Goal: Book appointment/travel/reservation

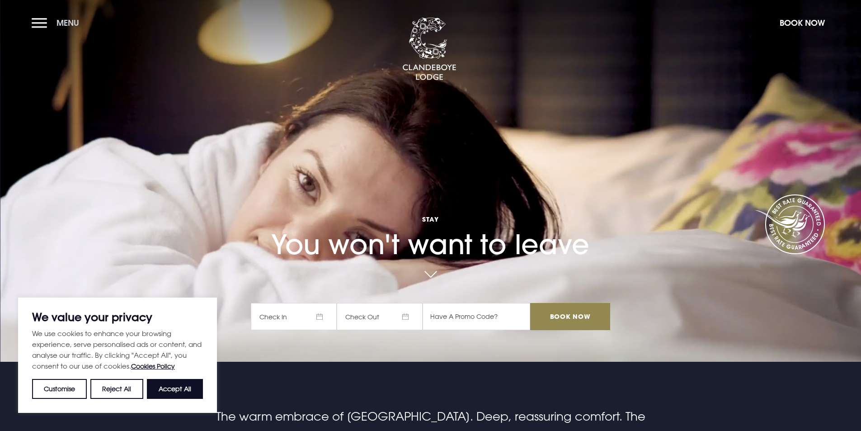
drag, startPoint x: 39, startPoint y: 21, endPoint x: 20, endPoint y: 19, distance: 19.5
click at [38, 21] on button "Menu" at bounding box center [58, 22] width 52 height 19
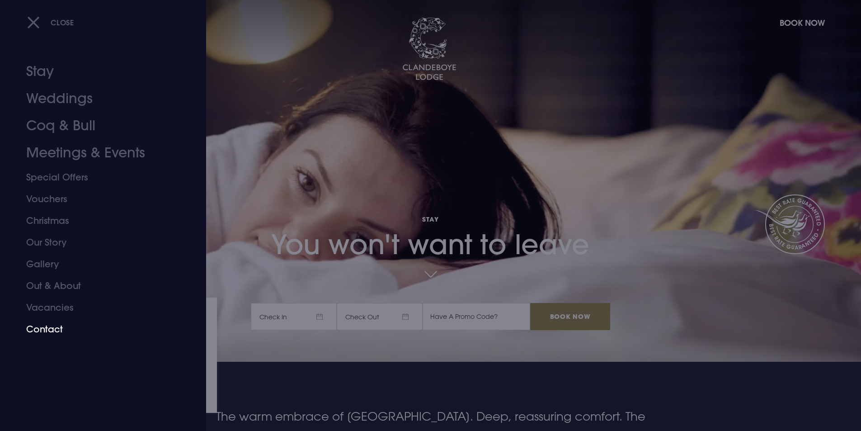
click at [68, 323] on link "Contact" at bounding box center [97, 329] width 143 height 22
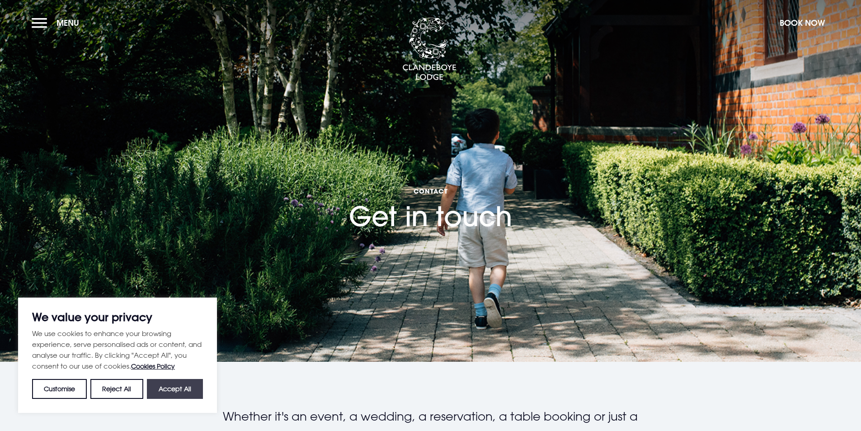
click at [167, 390] on button "Accept All" at bounding box center [175, 389] width 56 height 20
checkbox input "true"
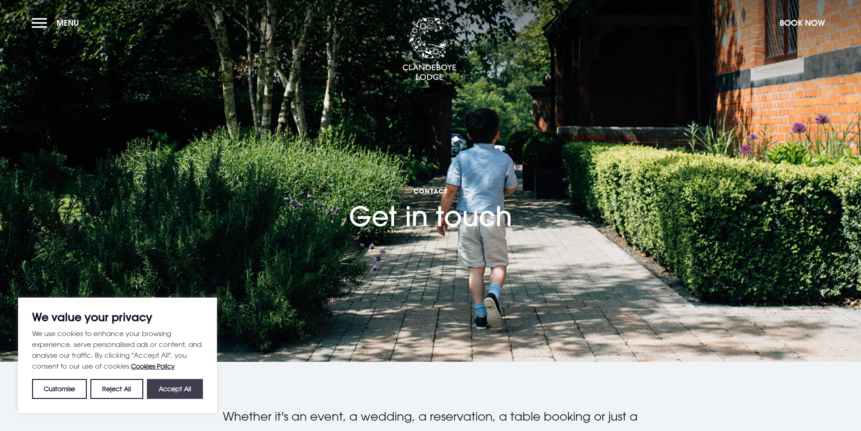
checkbox input "true"
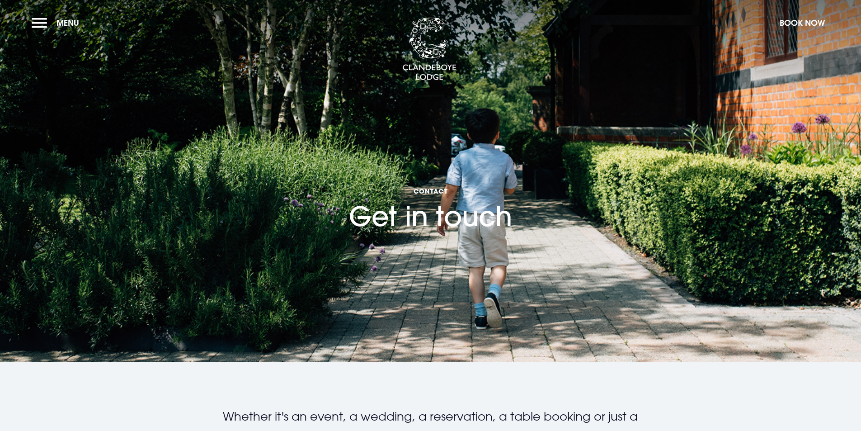
click at [416, 223] on h1 "Contact Get in touch" at bounding box center [430, 183] width 163 height 99
click at [436, 193] on span "Contact" at bounding box center [430, 191] width 163 height 9
click at [794, 23] on button "Book Now" at bounding box center [802, 22] width 54 height 19
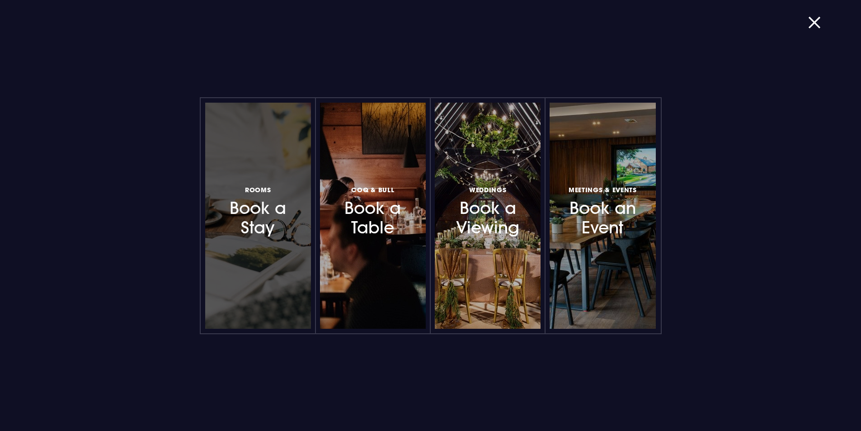
click at [267, 238] on div at bounding box center [258, 216] width 106 height 226
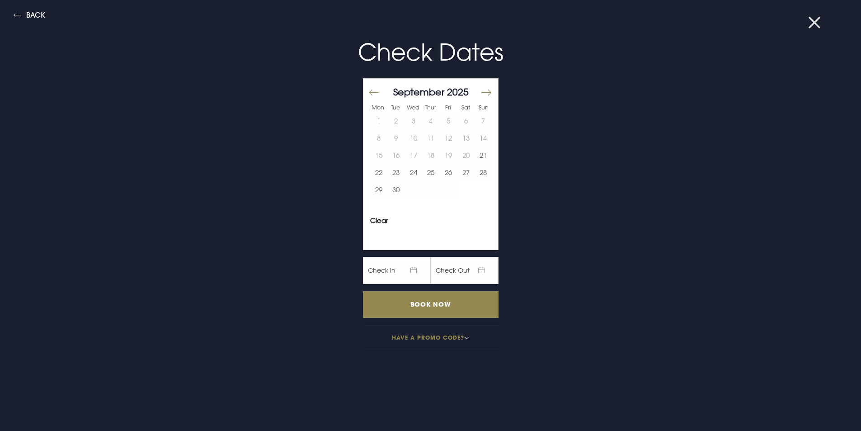
click at [813, 19] on button at bounding box center [820, 22] width 24 height 9
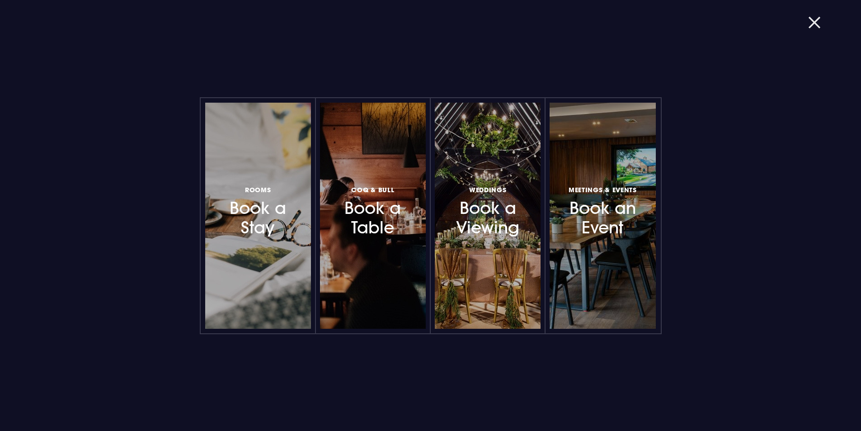
click at [814, 19] on button "button" at bounding box center [820, 22] width 24 height 9
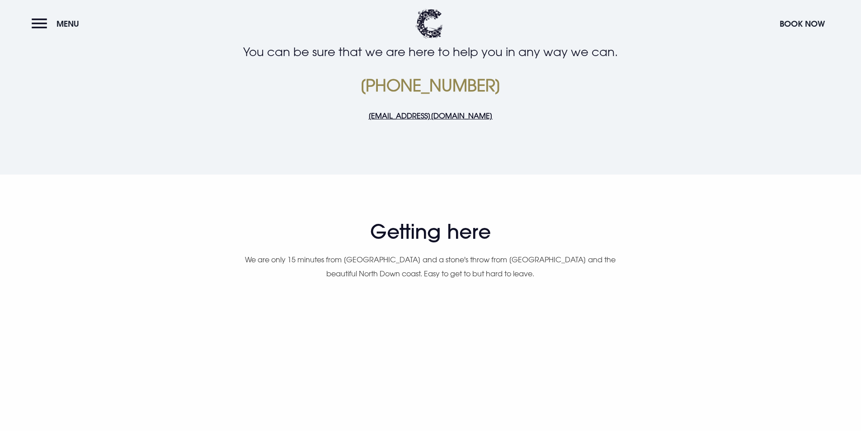
scroll to position [411, 0]
